Goal: Task Accomplishment & Management: Manage account settings

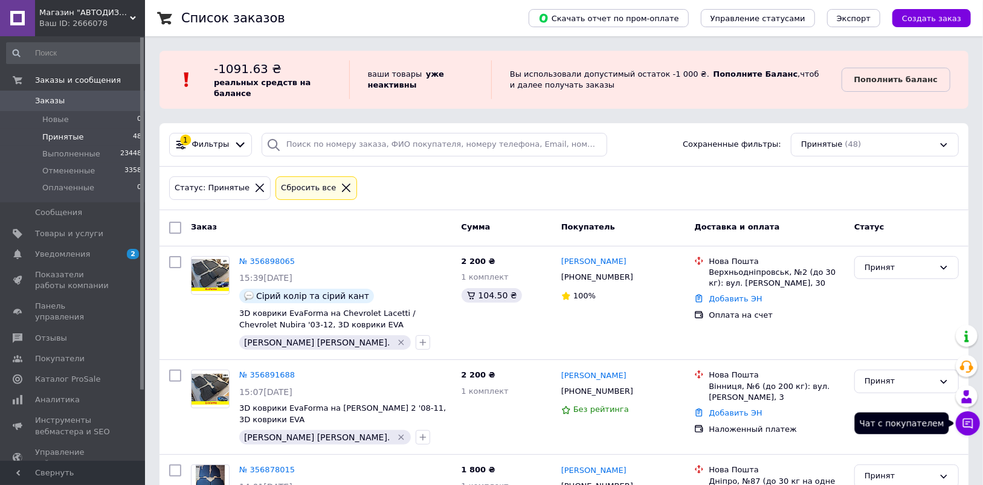
click at [973, 420] on icon at bounding box center [969, 424] width 10 height 10
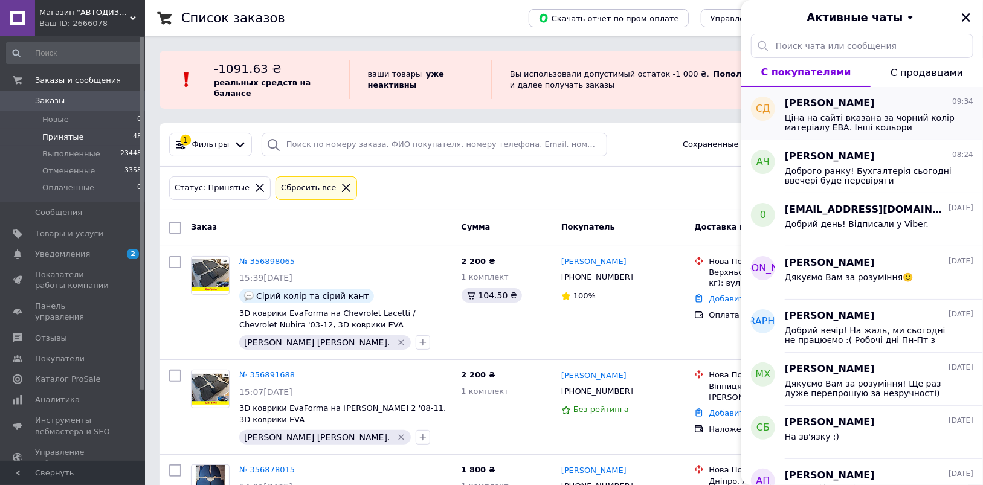
click at [858, 118] on span "Ціна на сайті вказана за чорний колір матеріалу ЕВА. Інші кольори матеріалу [PE…" at bounding box center [871, 122] width 172 height 19
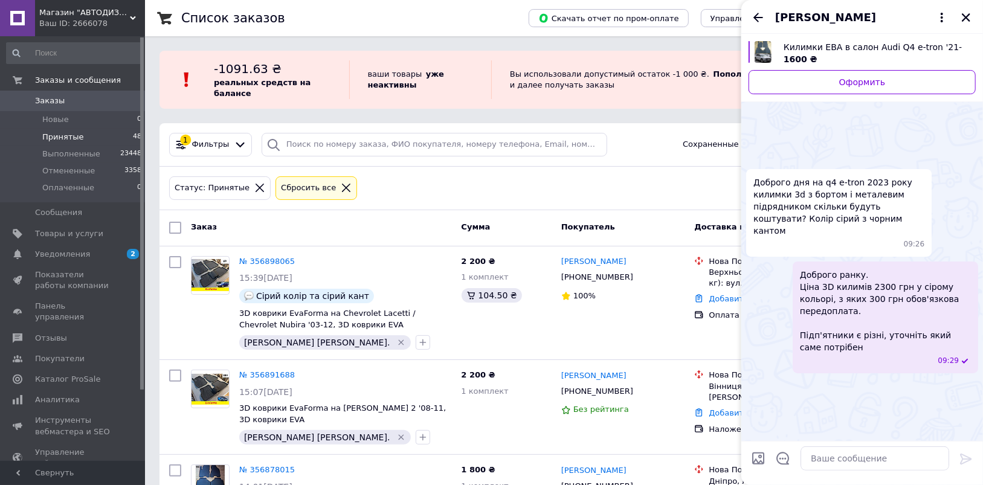
scroll to position [466, 0]
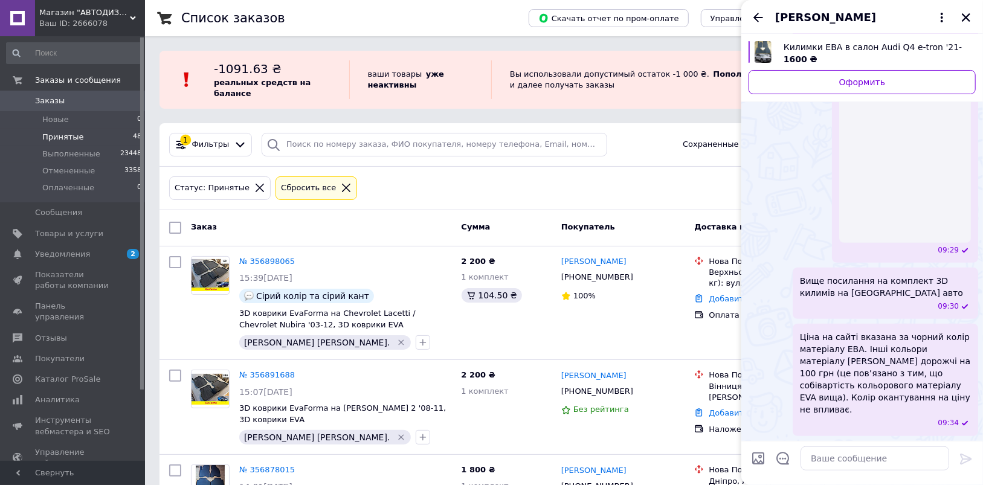
click at [756, 25] on div "[PERSON_NAME]" at bounding box center [863, 17] width 242 height 34
click at [760, 19] on icon "Назад" at bounding box center [758, 17] width 15 height 15
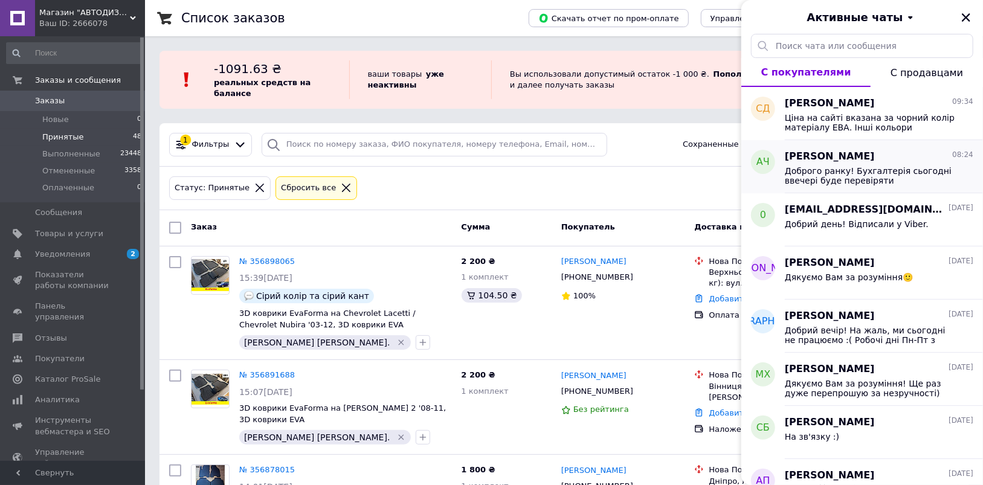
click at [858, 175] on span "Доброго ранку! Бухгалтерія сьогодні ввечері буде перевіряти надходження. І вже …" at bounding box center [871, 175] width 172 height 19
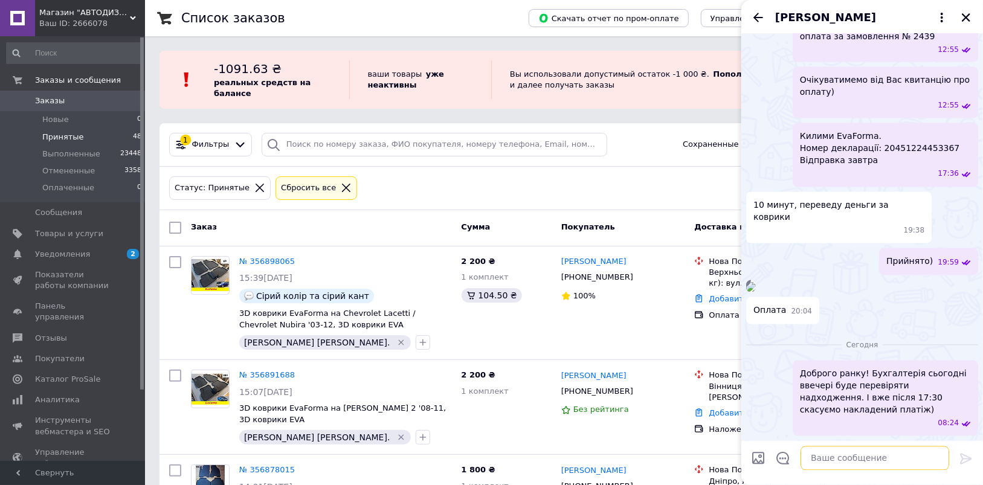
click at [828, 452] on textarea at bounding box center [875, 459] width 149 height 24
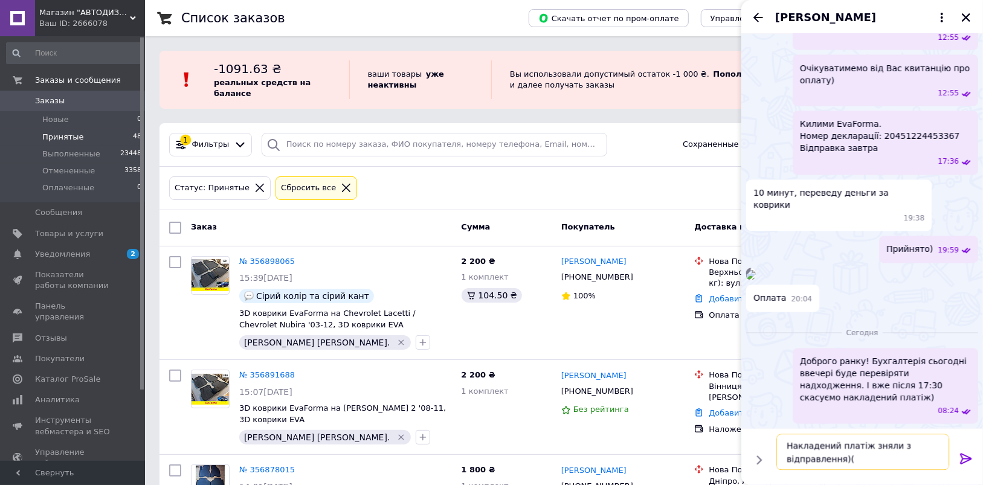
type textarea "Накладений платіж зняли з відправлення)"
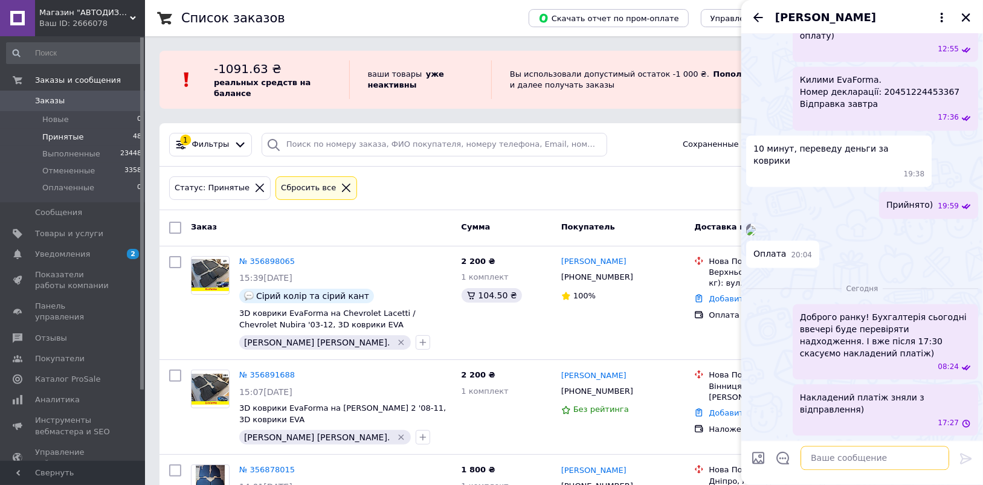
scroll to position [1821, 0]
click at [756, 21] on icon "Назад" at bounding box center [758, 17] width 15 height 15
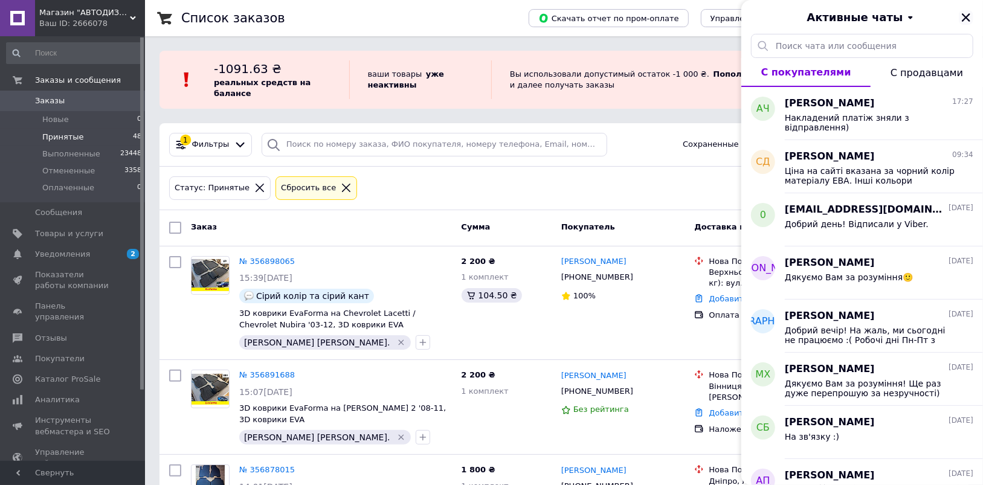
click at [969, 21] on icon "Закрыть" at bounding box center [966, 17] width 8 height 8
